Goal: Navigation & Orientation: Go to known website

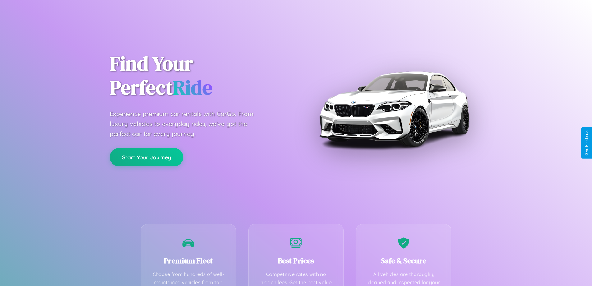
scroll to position [123, 0]
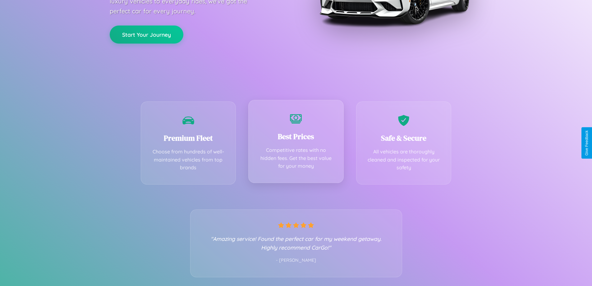
click at [296, 143] on div "Best Prices Competitive rates with no hidden fees. Get the best value for your …" at bounding box center [295, 141] width 95 height 83
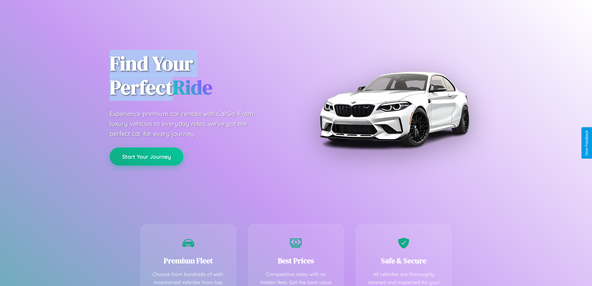
click at [146, 156] on button "Start Your Journey" at bounding box center [147, 156] width 74 height 18
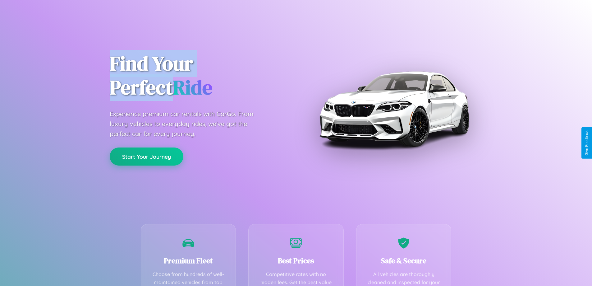
click at [146, 156] on button "Start Your Journey" at bounding box center [147, 156] width 74 height 18
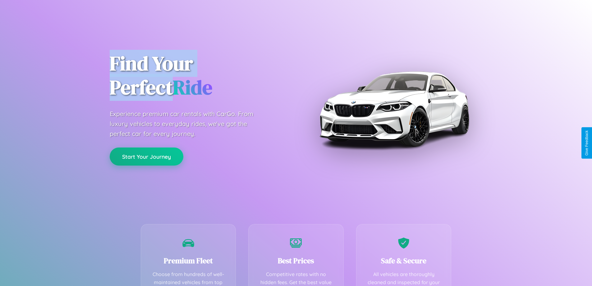
click at [146, 156] on button "Start Your Journey" at bounding box center [147, 156] width 74 height 18
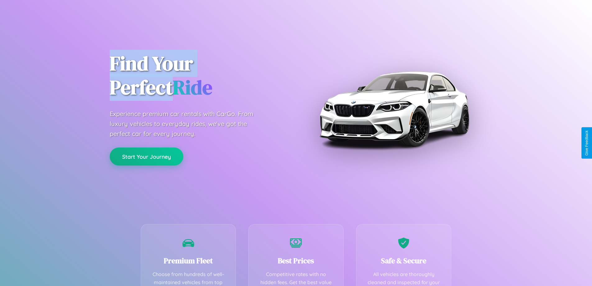
click at [146, 156] on button "Start Your Journey" at bounding box center [147, 156] width 74 height 18
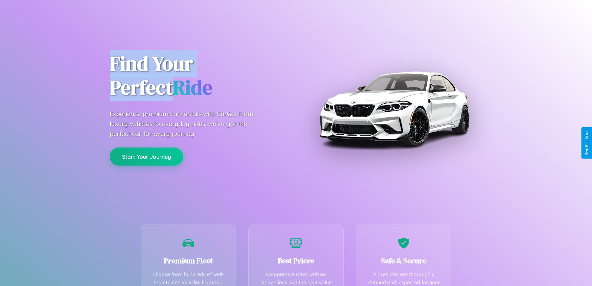
click at [146, 156] on button "Start Your Journey" at bounding box center [147, 156] width 74 height 18
